Goal: Information Seeking & Learning: Learn about a topic

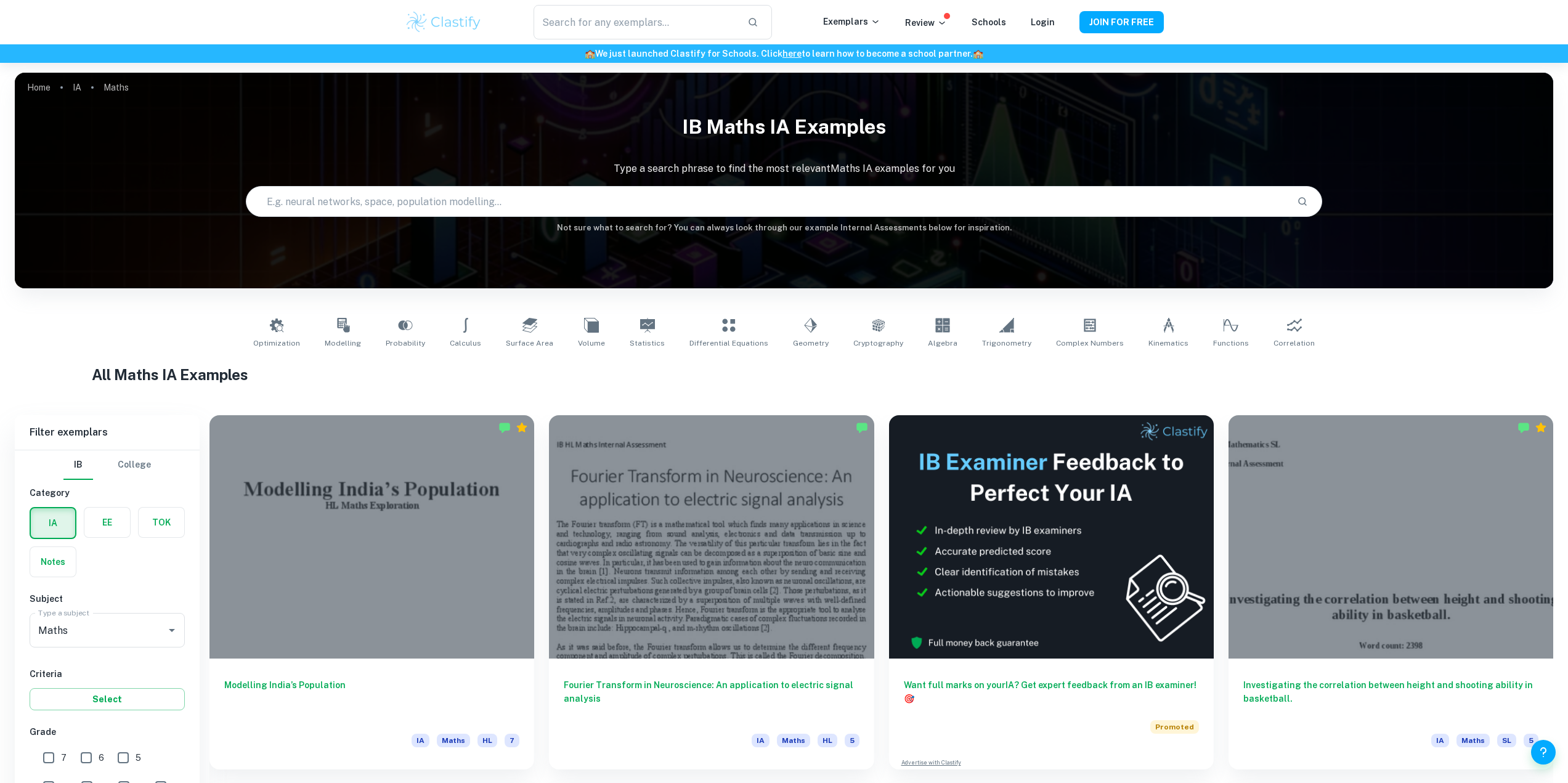
scroll to position [185, 0]
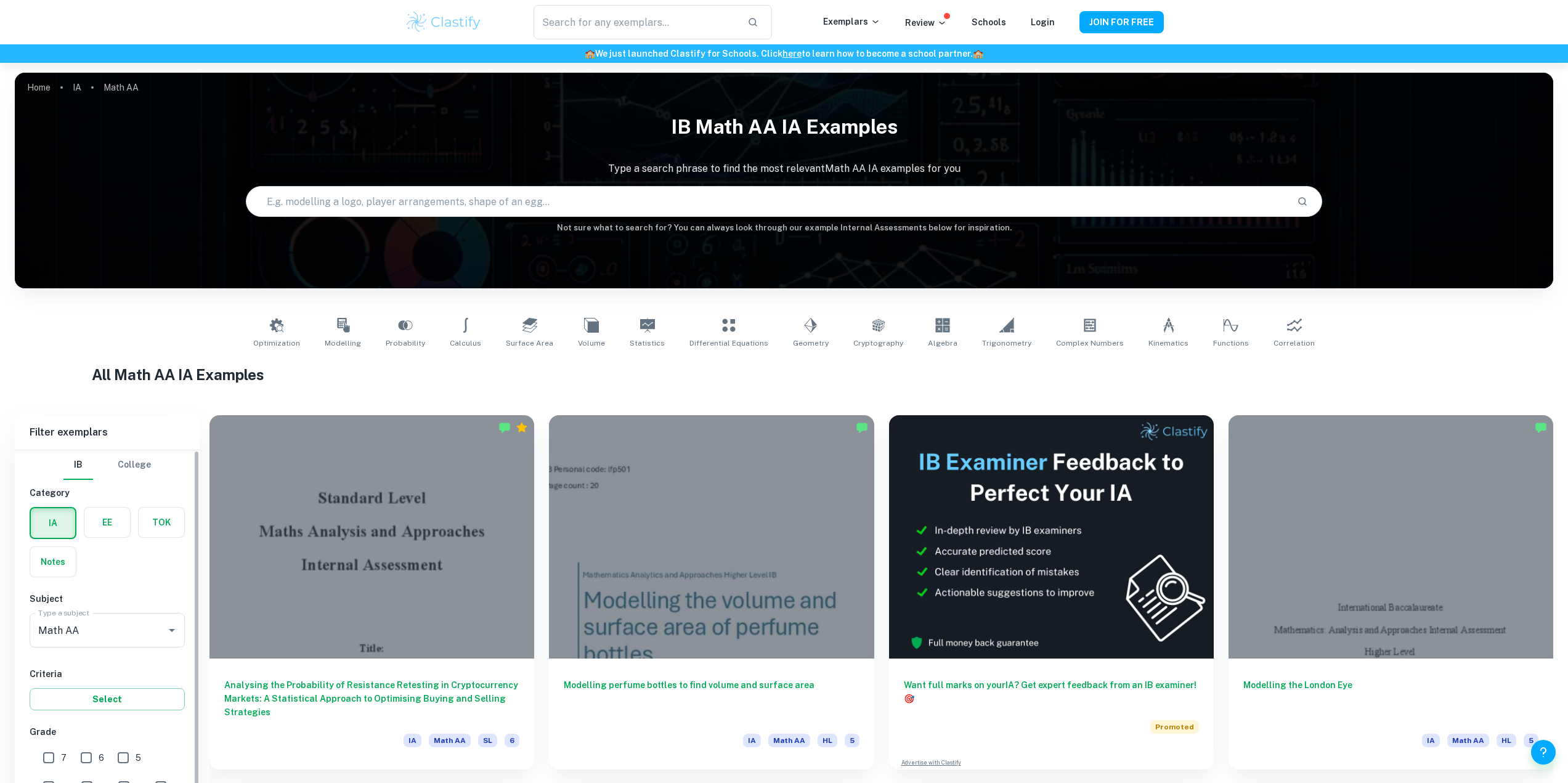
scroll to position [247, 0]
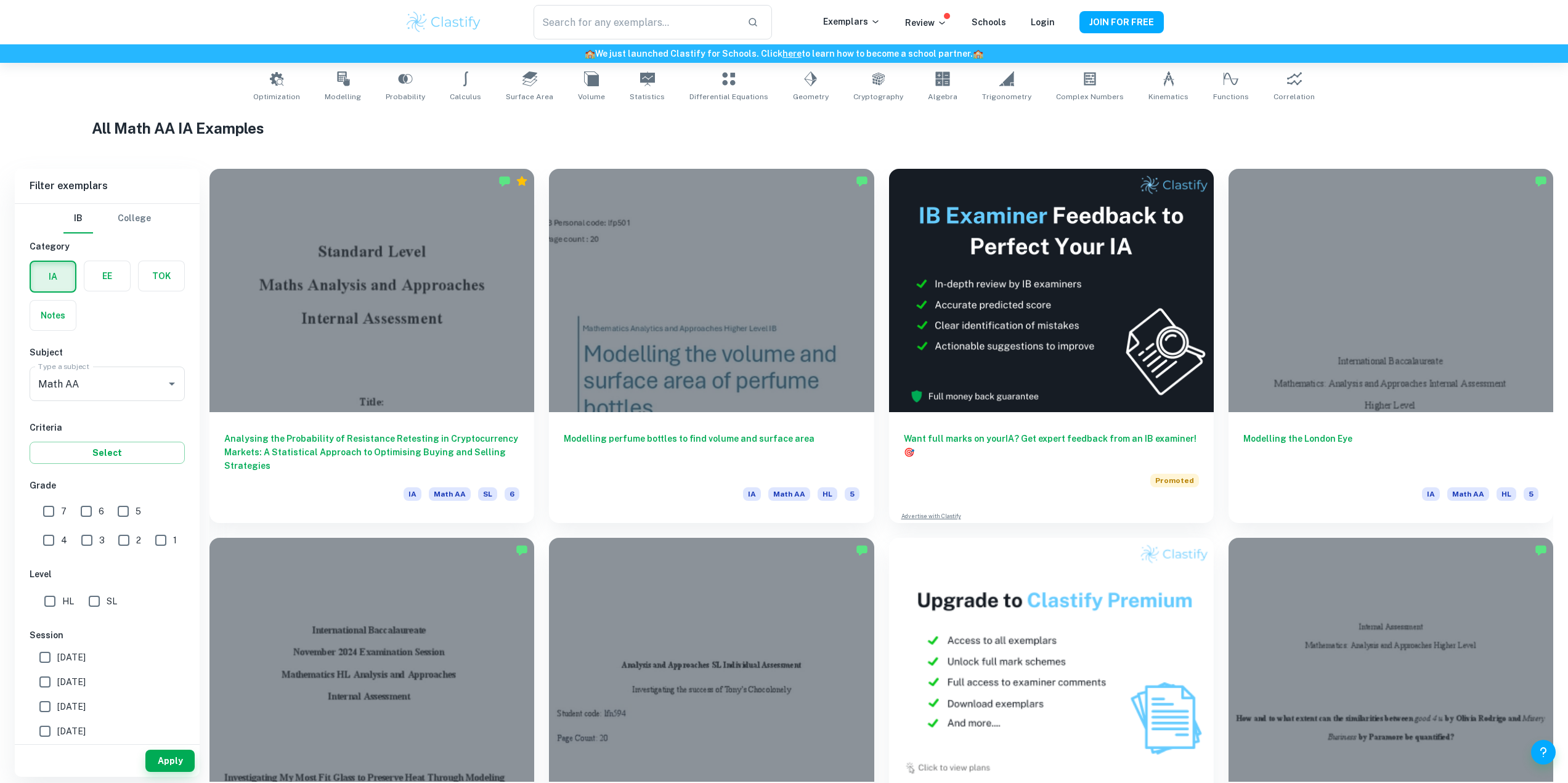
click at [57, 607] on input "HL" at bounding box center [49, 601] width 25 height 25
checkbox input "true"
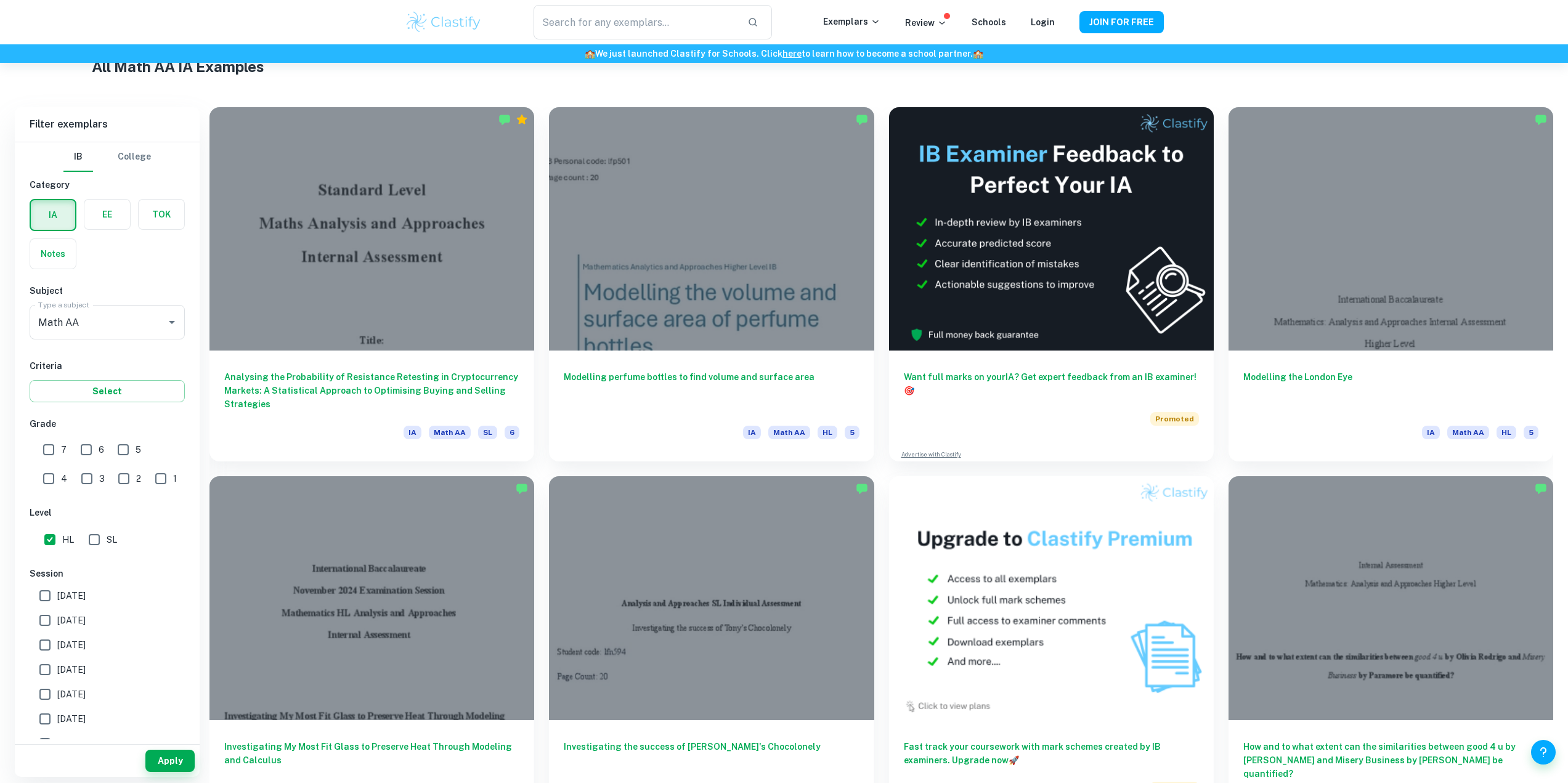
click at [181, 755] on button "Apply" at bounding box center [170, 761] width 49 height 22
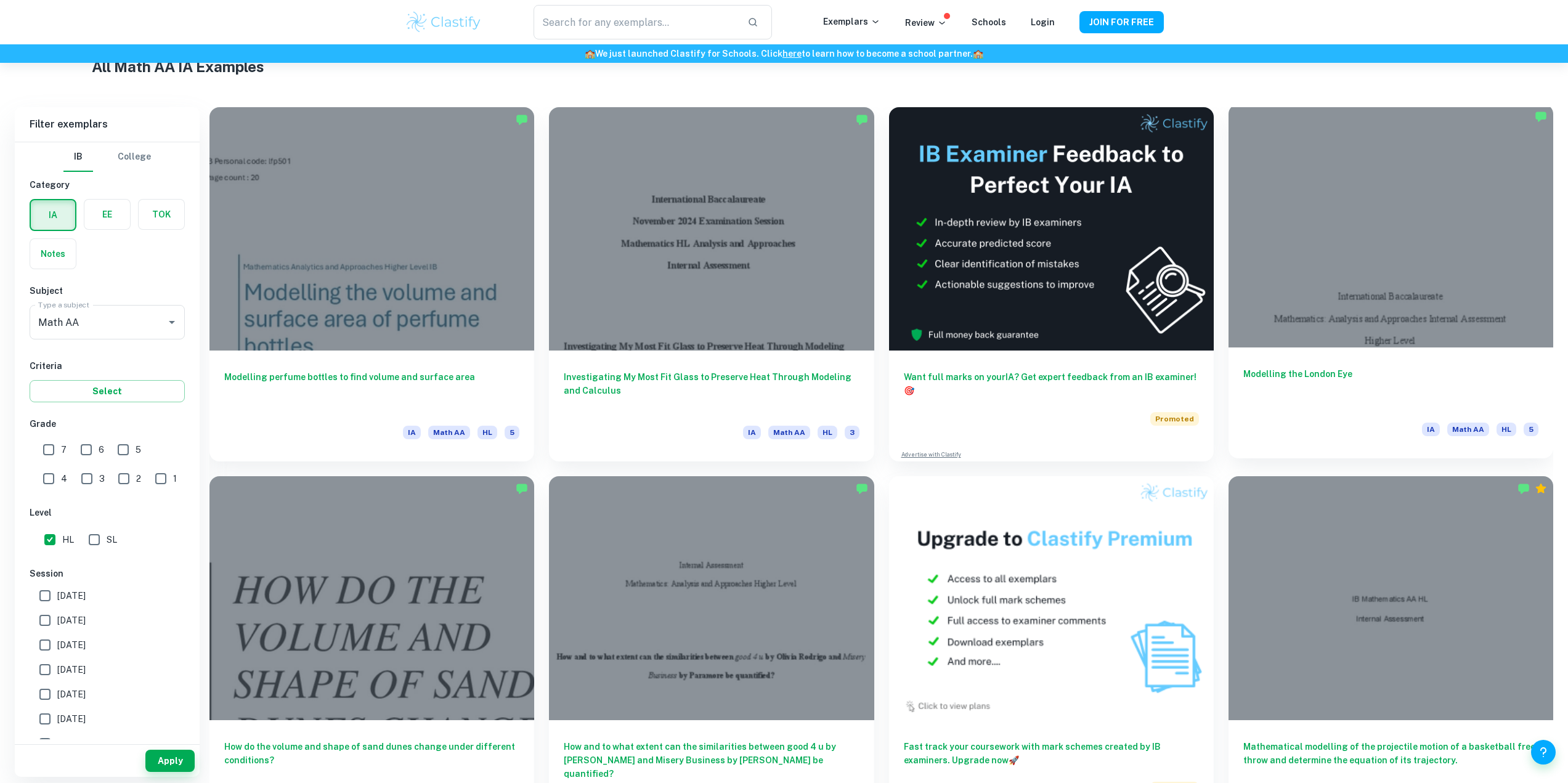
click at [1434, 299] on div at bounding box center [1391, 225] width 325 height 243
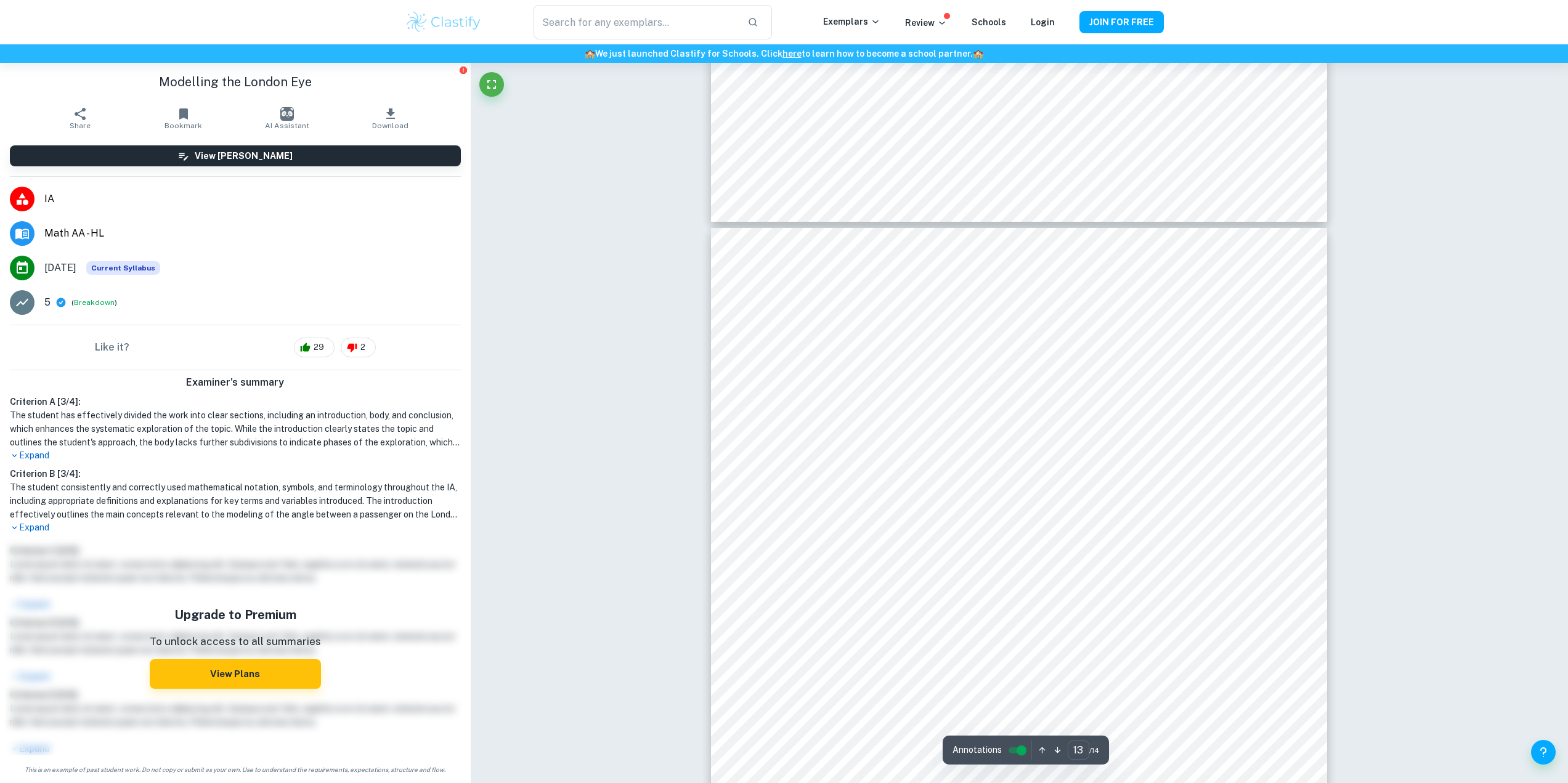
scroll to position [10662, 0]
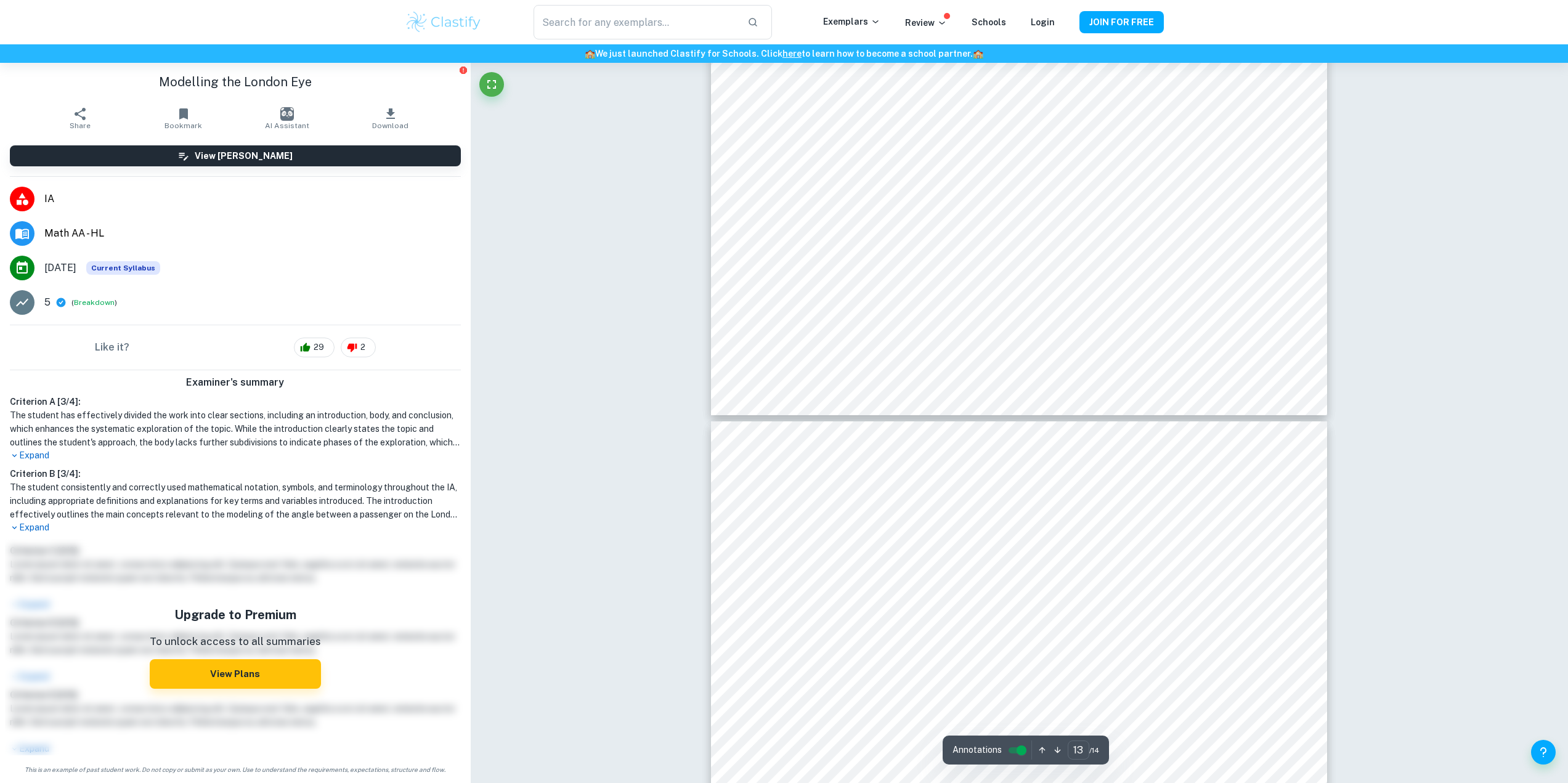
type input "14"
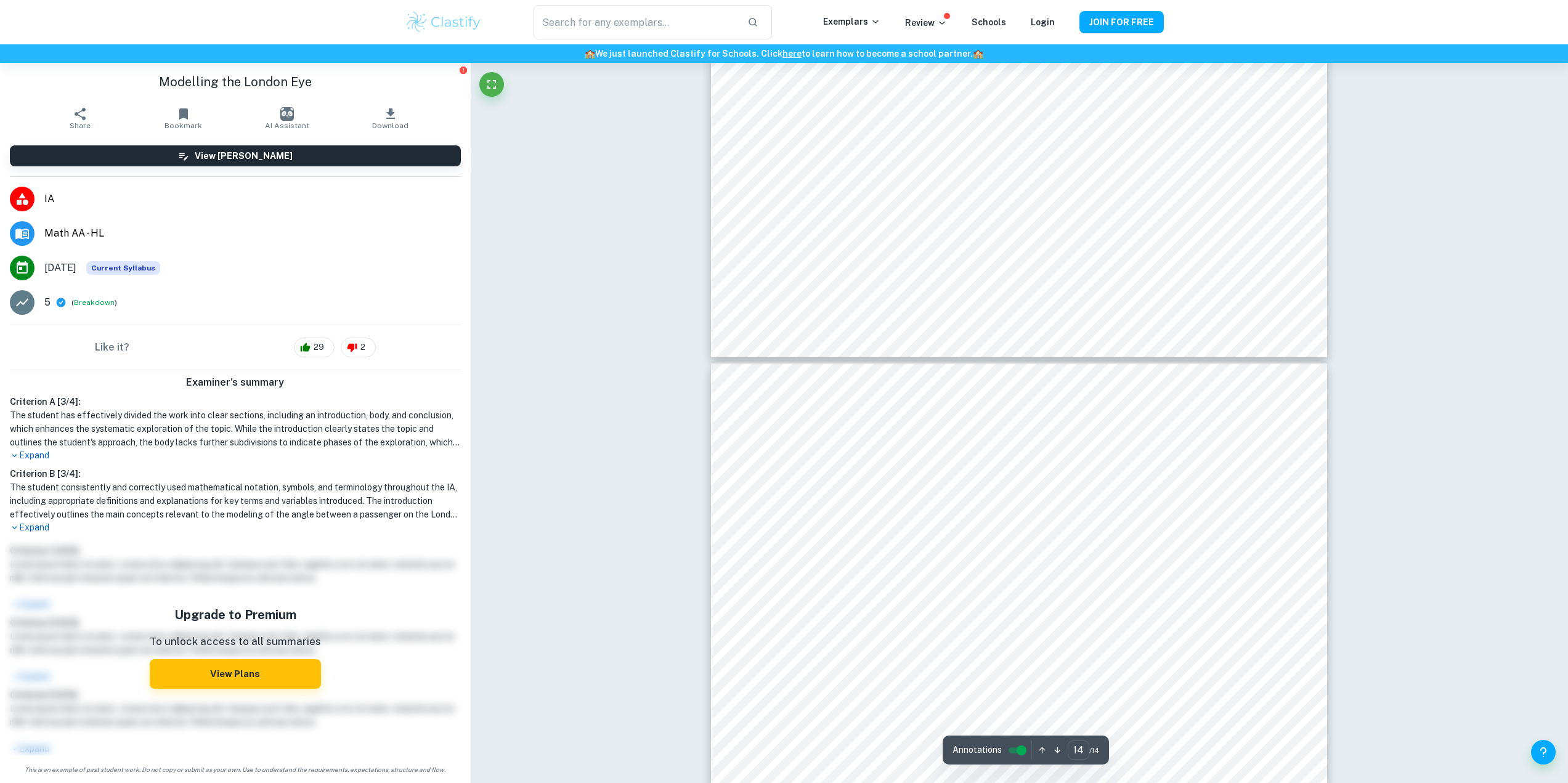
scroll to position [11402, 0]
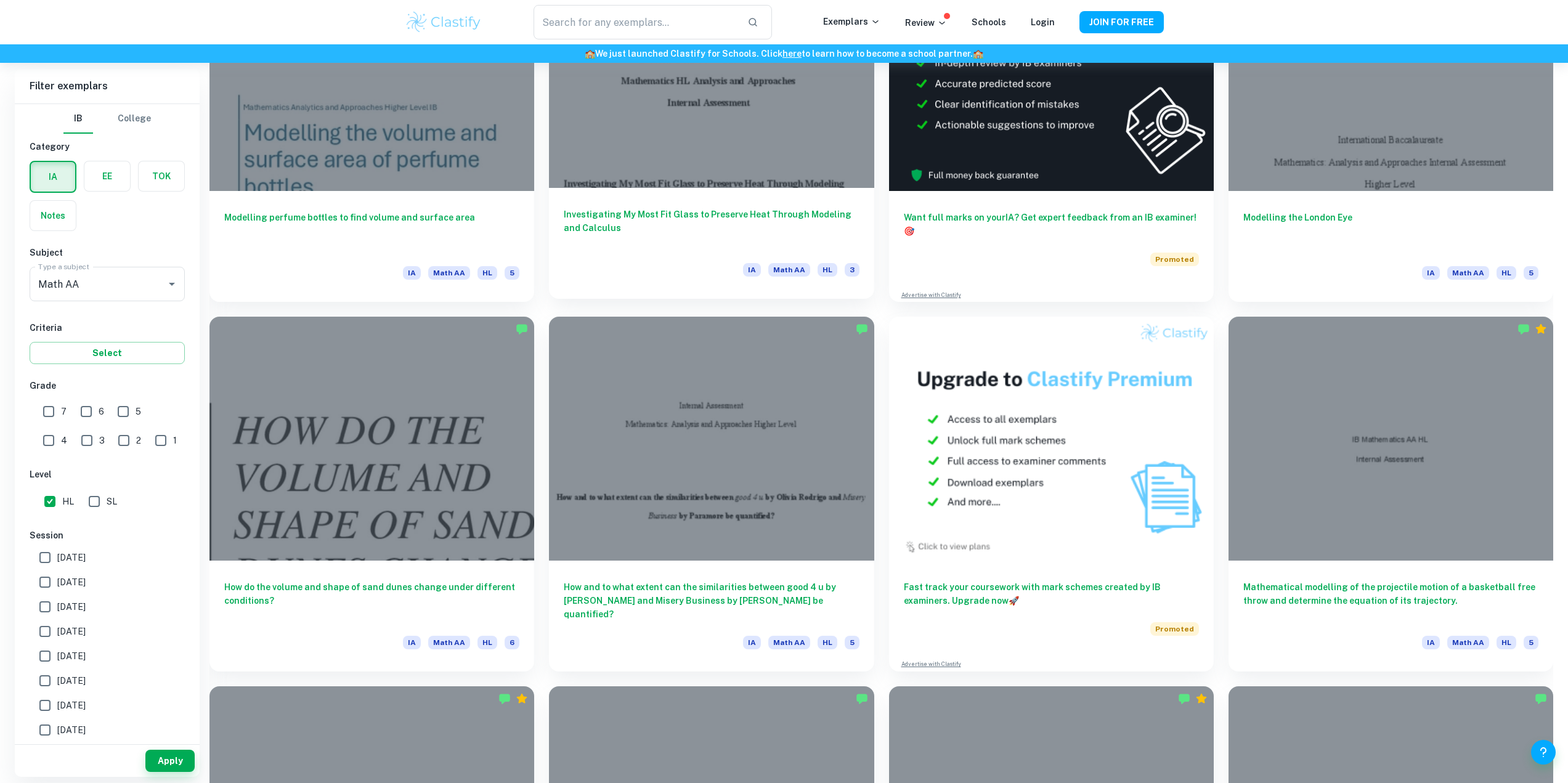
scroll to position [493, 0]
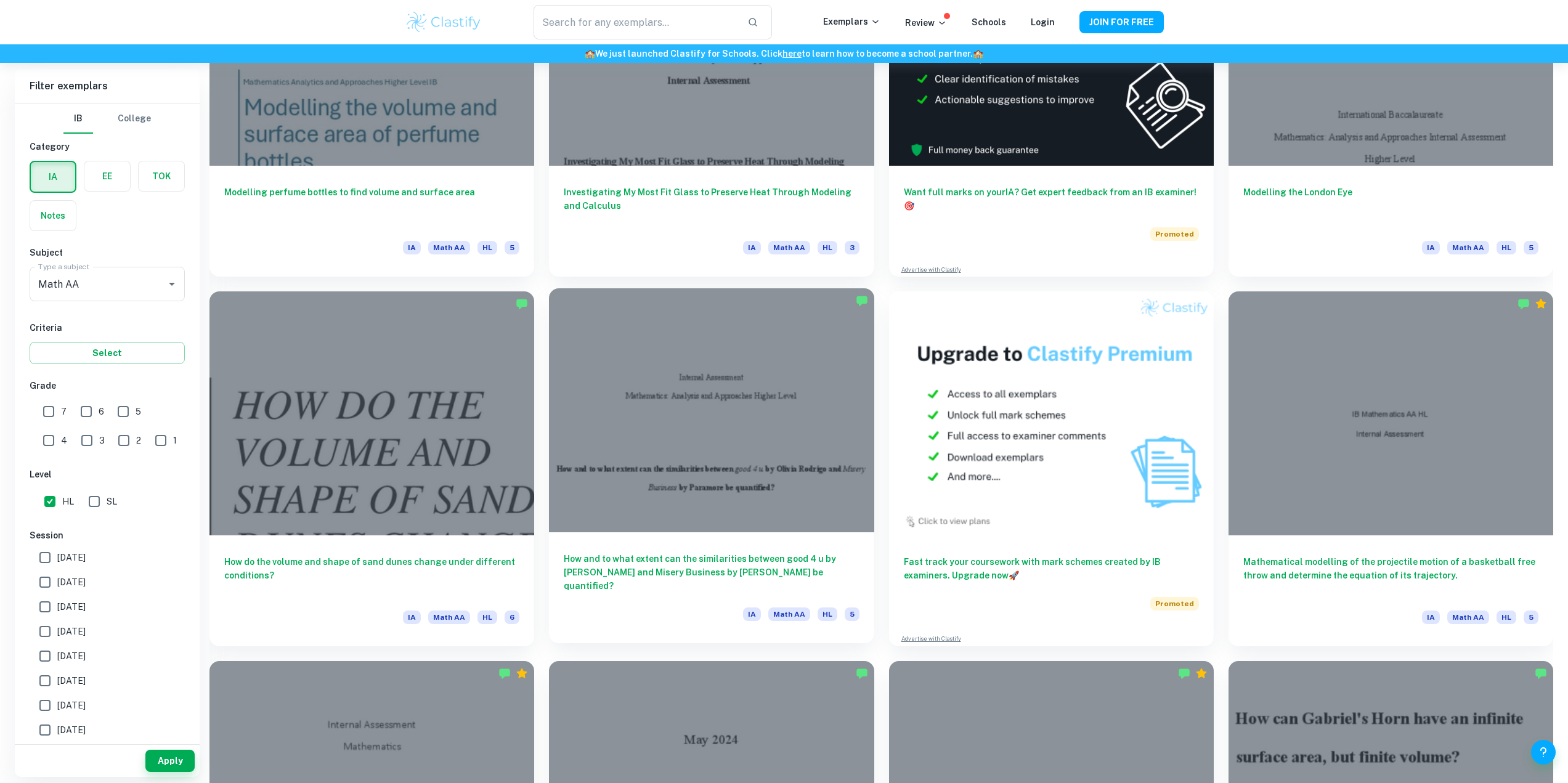
click at [693, 390] on div at bounding box center [711, 409] width 325 height 243
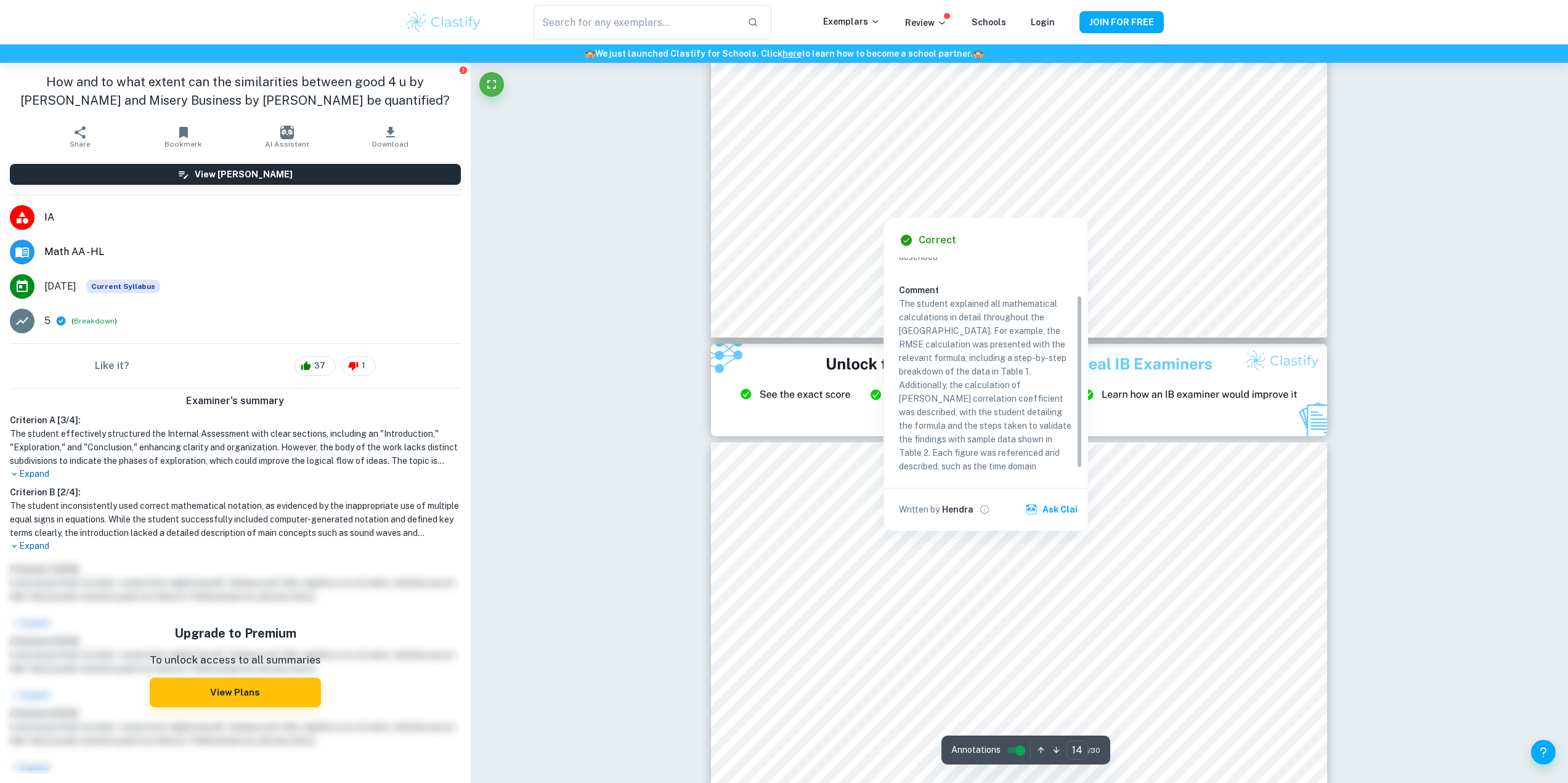
scroll to position [53, 0]
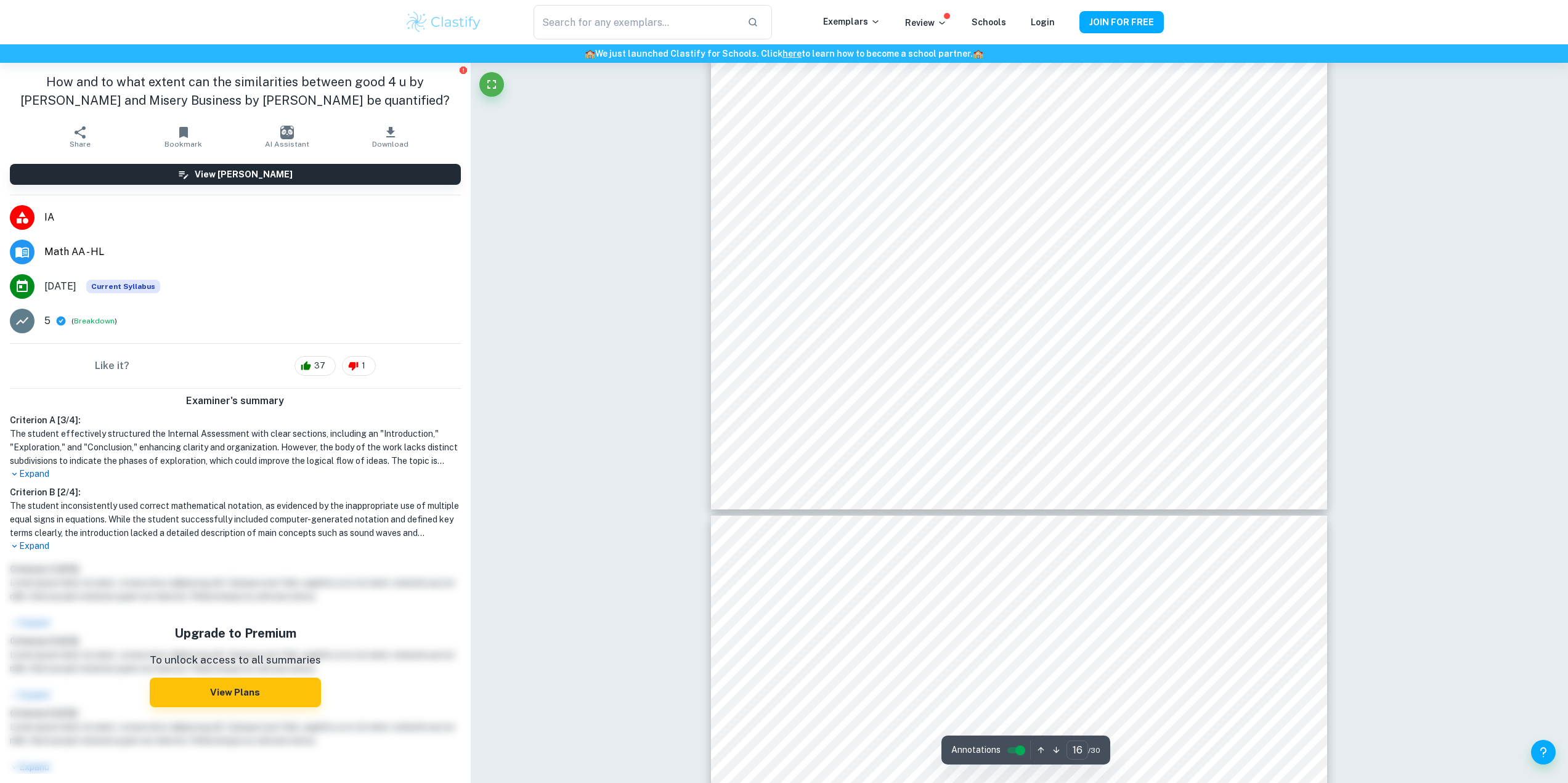
type input "17"
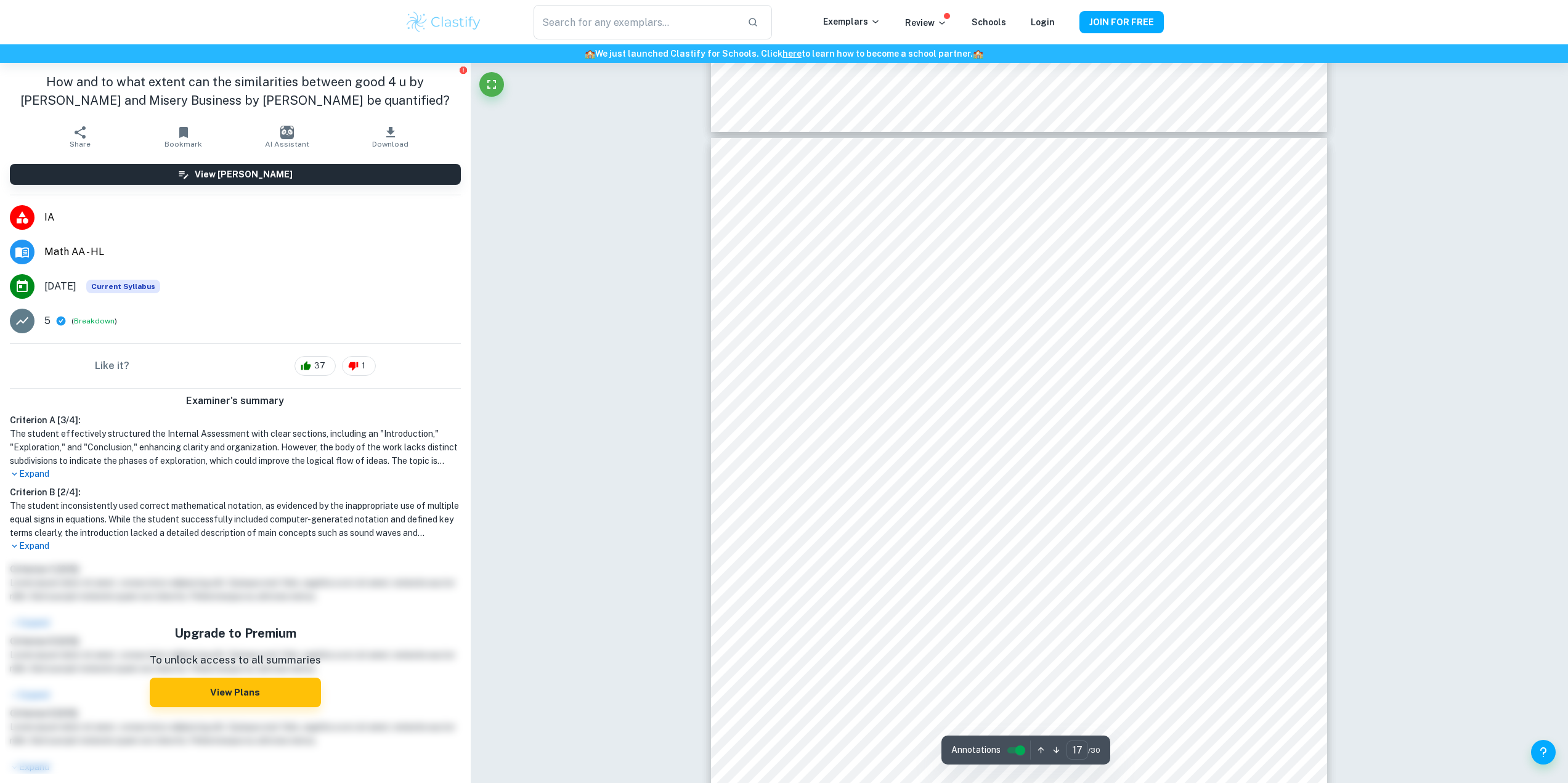
scroll to position [13189, 0]
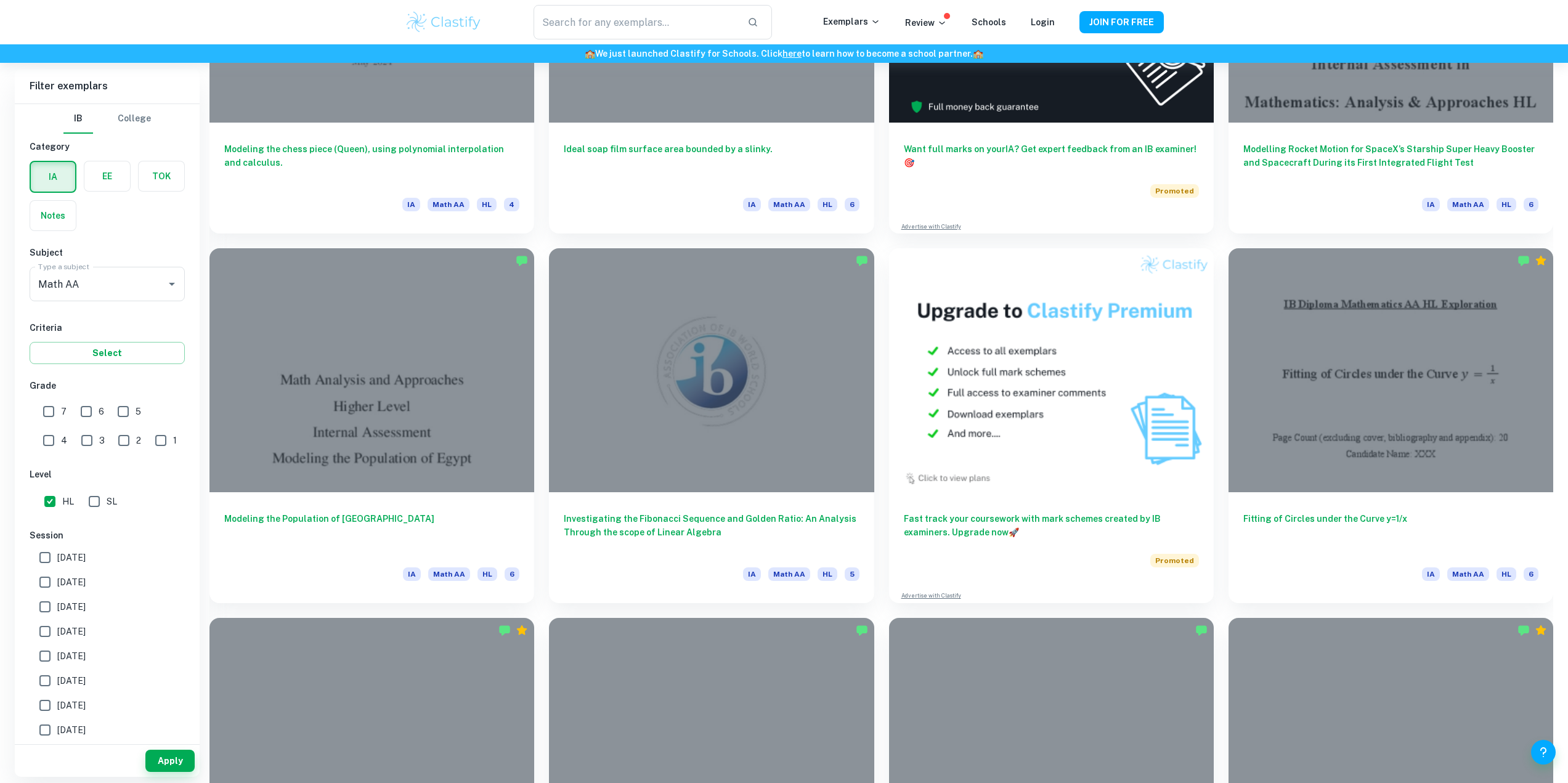
scroll to position [2034, 0]
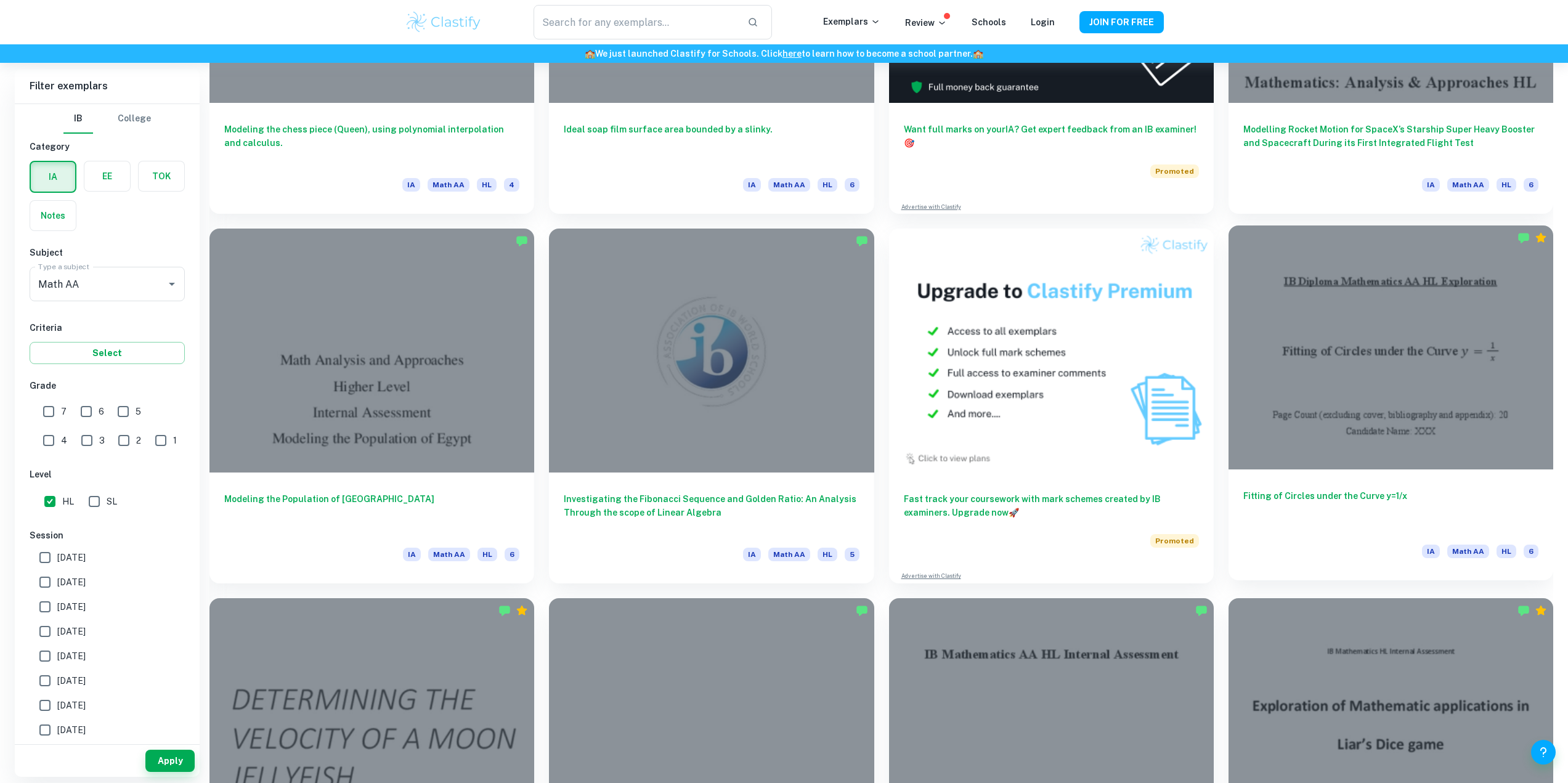
click at [1386, 383] on div at bounding box center [1391, 347] width 325 height 243
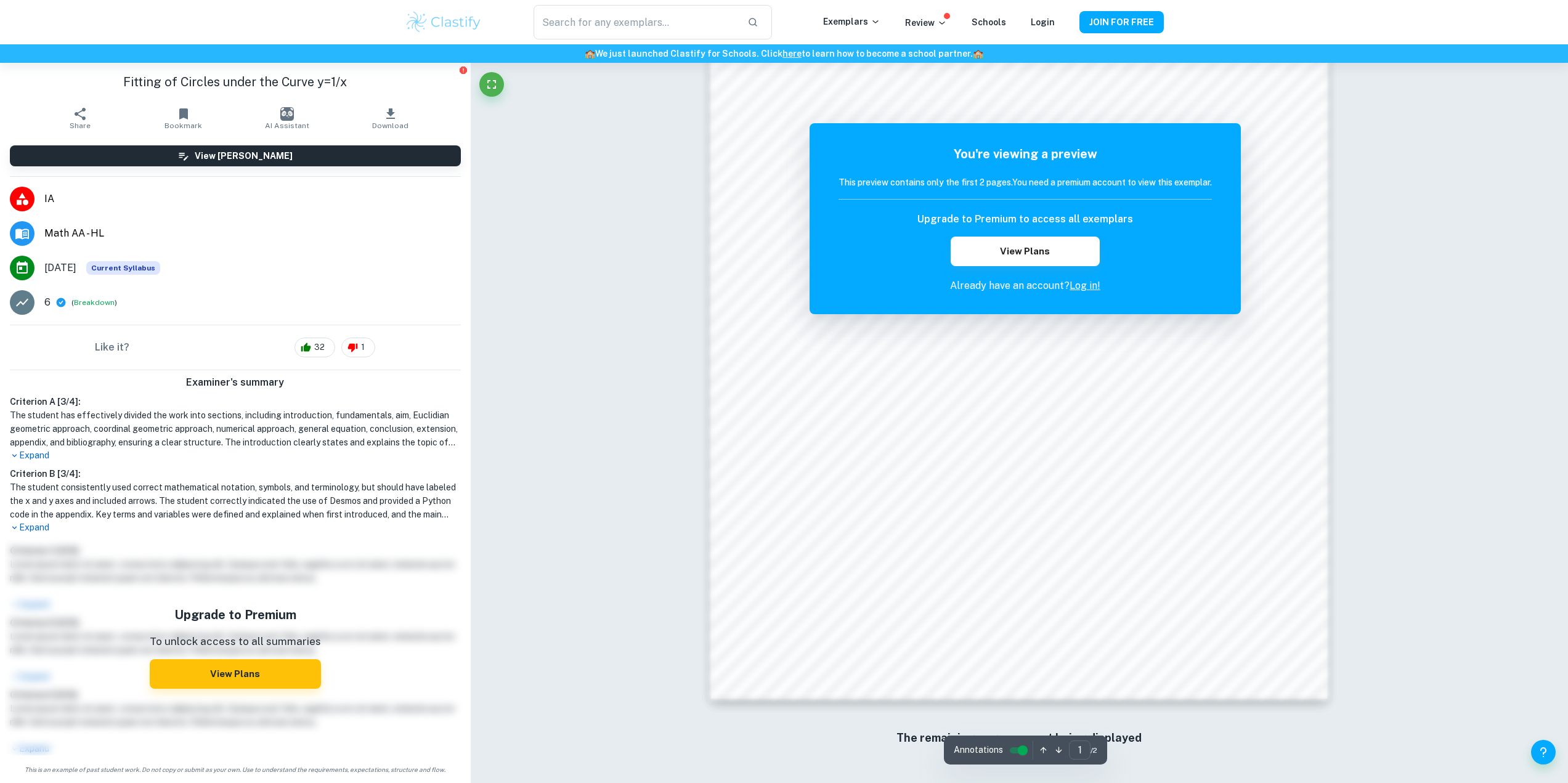
scroll to position [1124, 0]
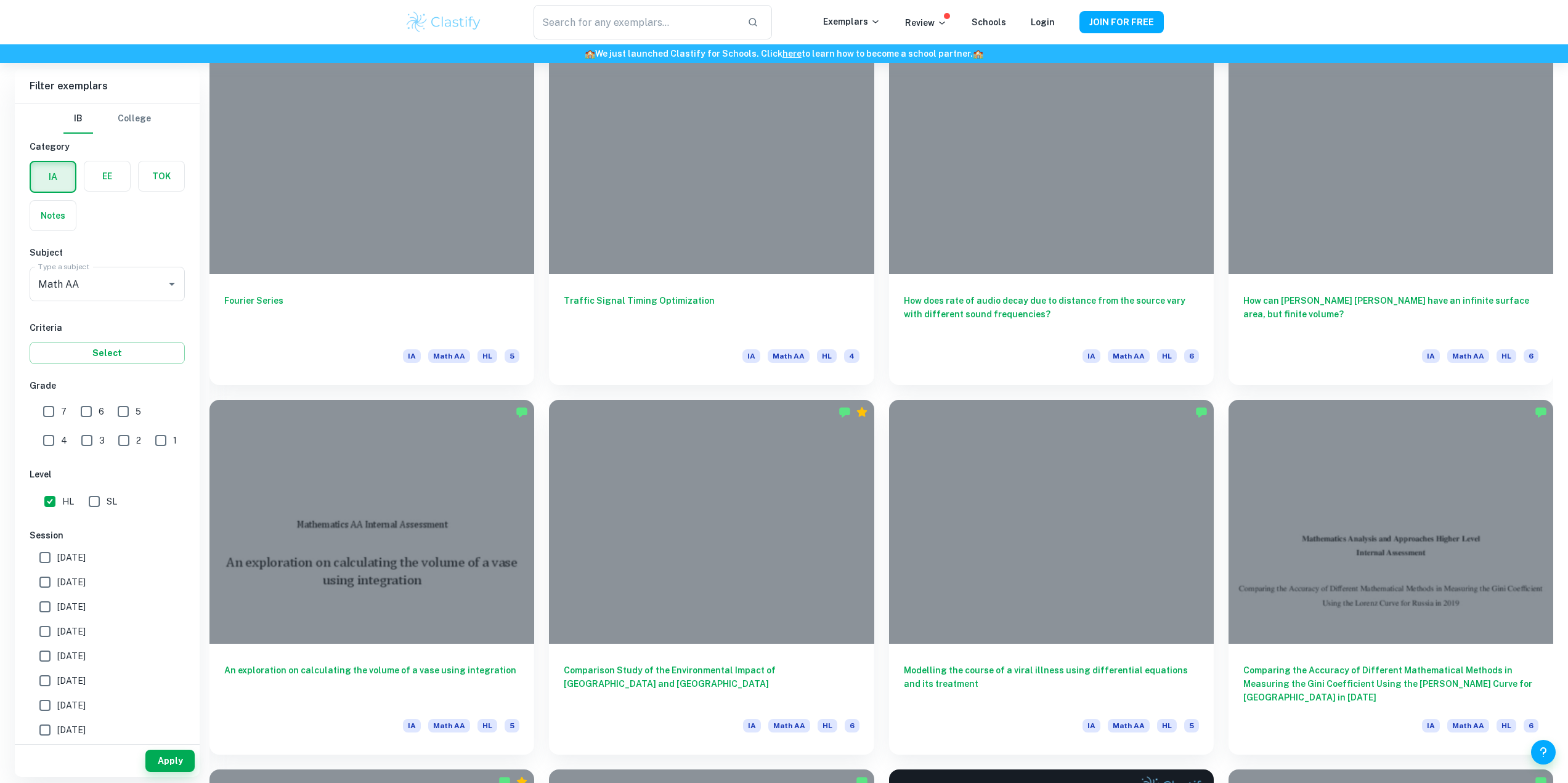
scroll to position [2034, 0]
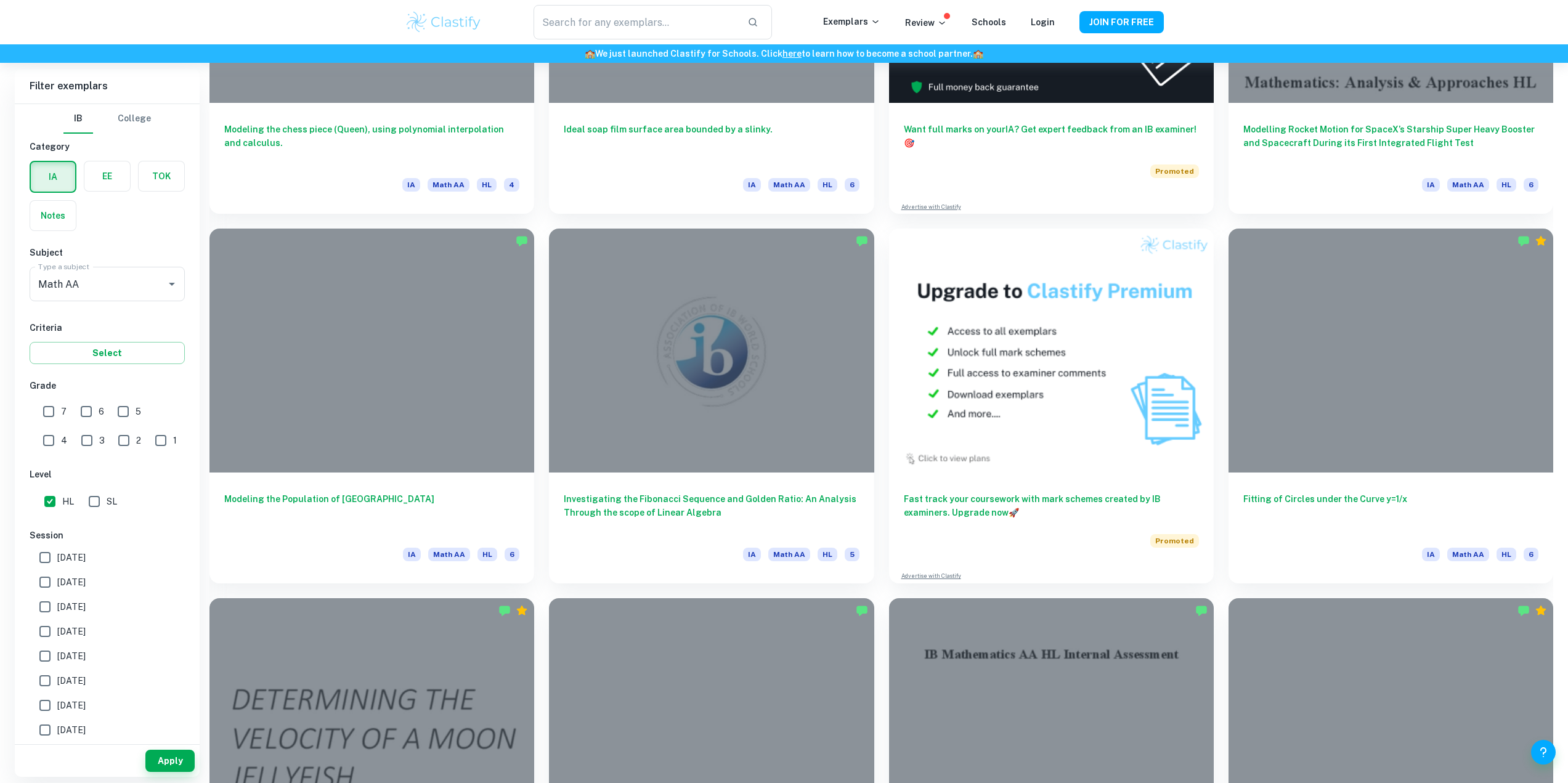
click at [59, 408] on input "7" at bounding box center [49, 411] width 25 height 25
checkbox input "true"
click at [168, 758] on button "Apply" at bounding box center [170, 761] width 49 height 22
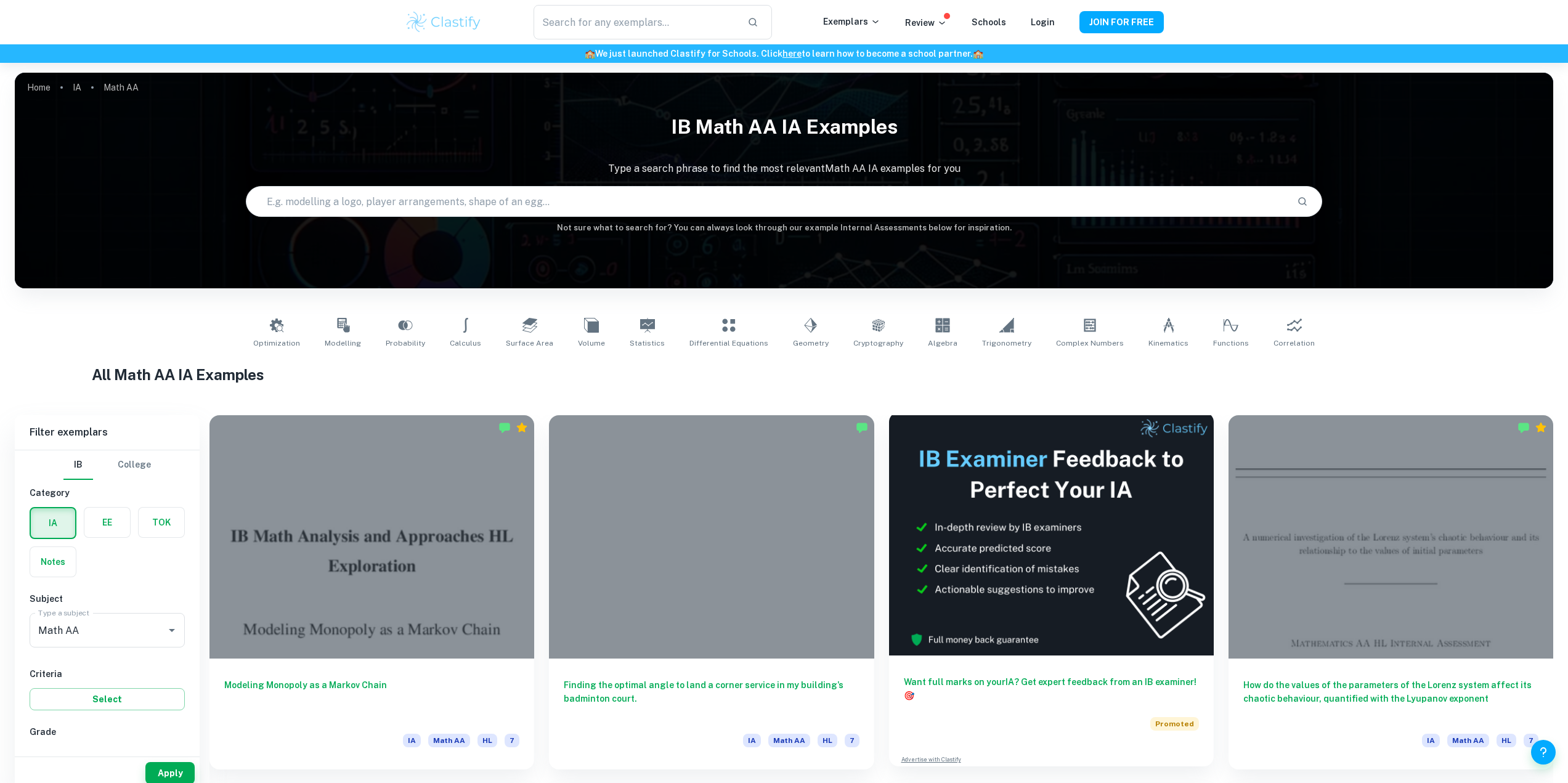
scroll to position [308, 0]
